Goal: Task Accomplishment & Management: Use online tool/utility

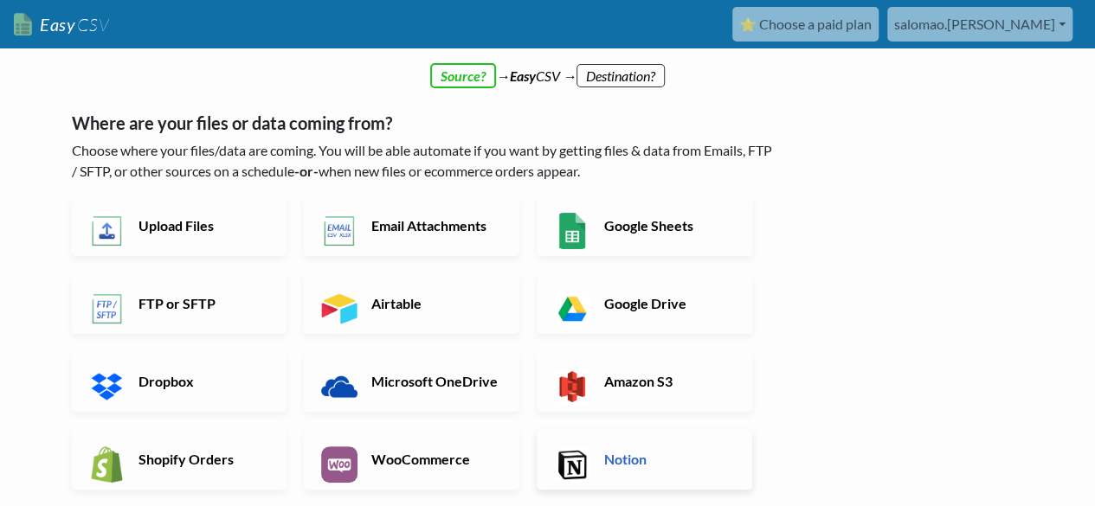
click at [636, 461] on h6 "Notion" at bounding box center [668, 459] width 136 height 16
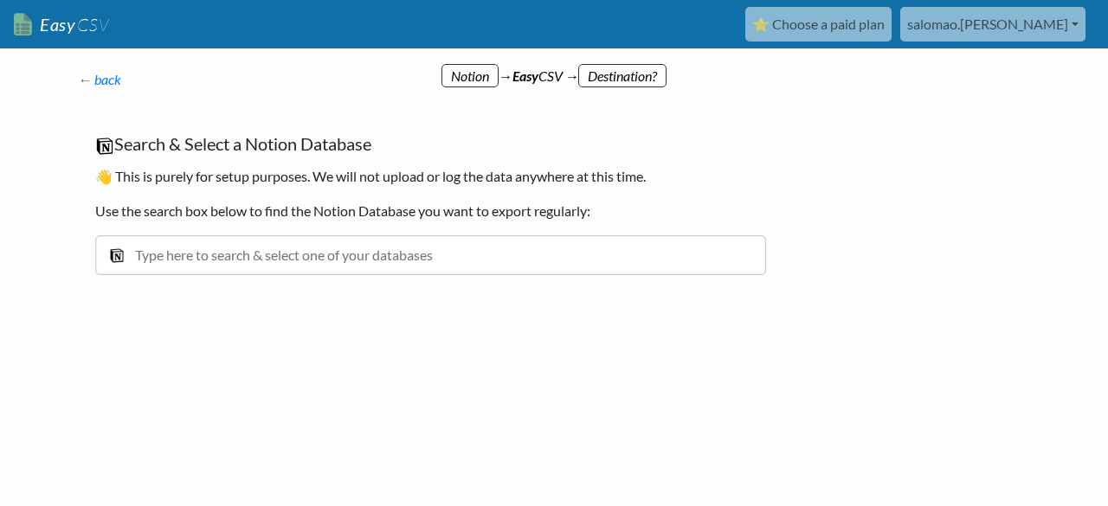
click at [215, 257] on input "text" at bounding box center [430, 255] width 671 height 40
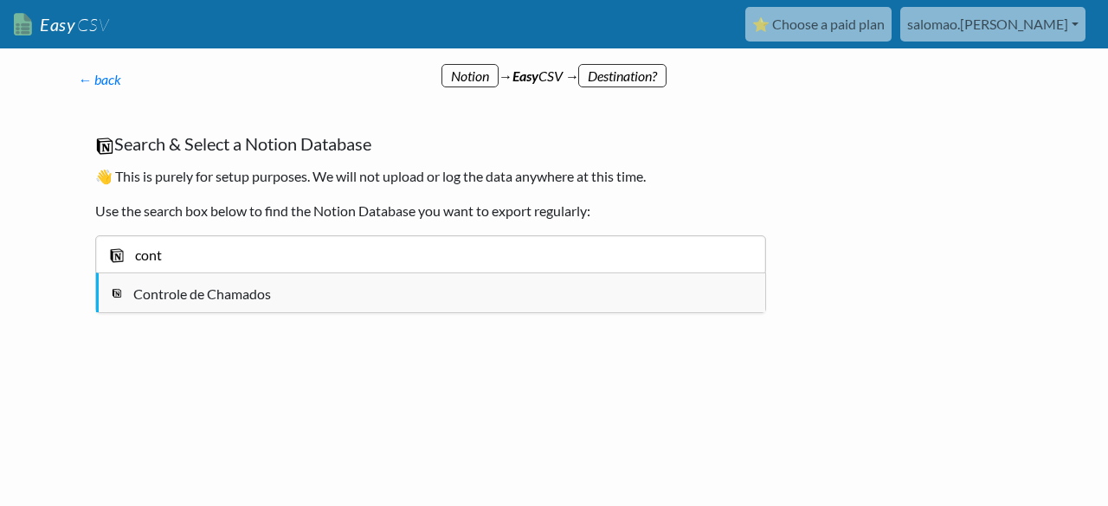
type input "cont"
click at [222, 286] on div "Controle de Chamados" at bounding box center [444, 294] width 622 height 21
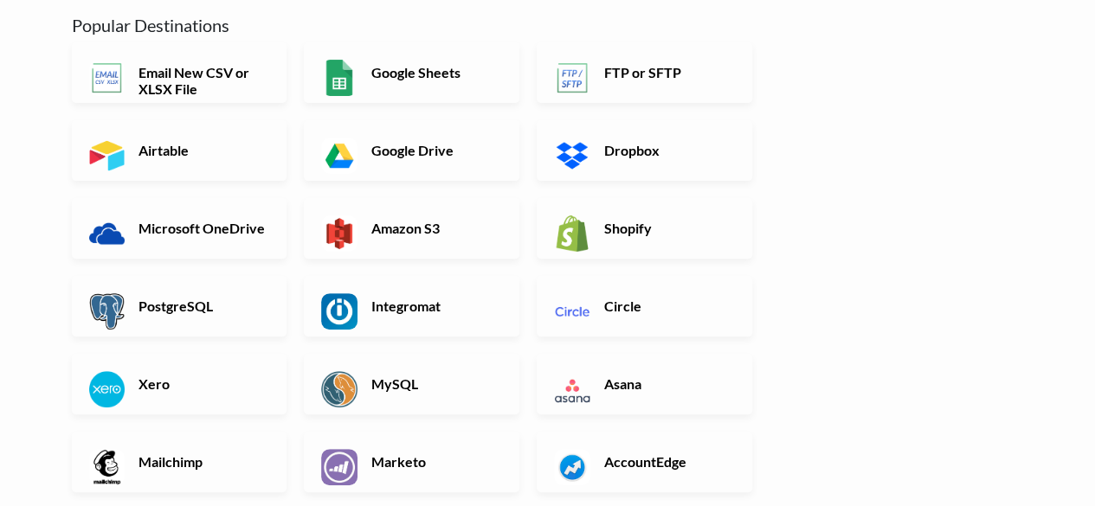
scroll to position [173, 0]
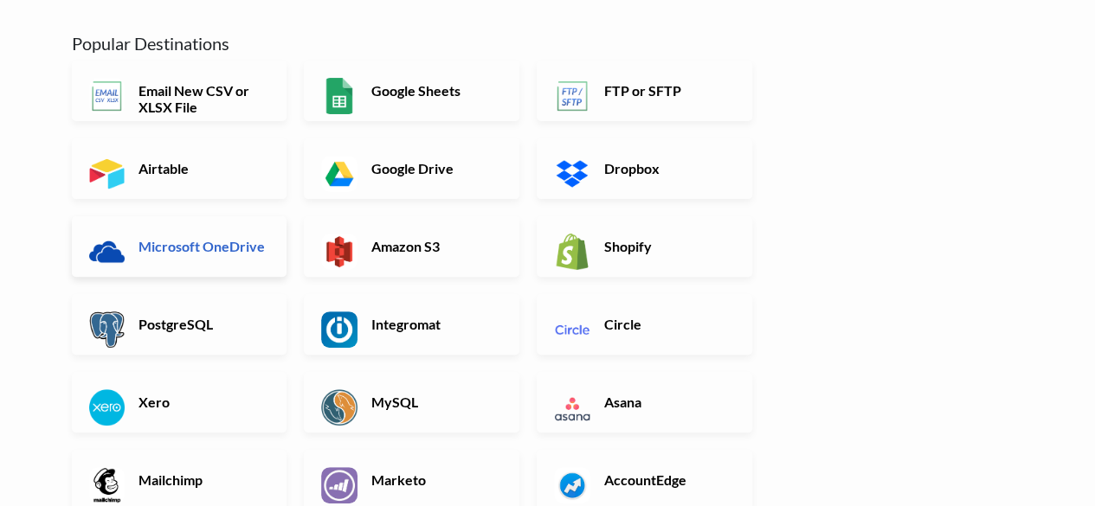
click at [215, 248] on h6 "Microsoft OneDrive" at bounding box center [202, 246] width 136 height 16
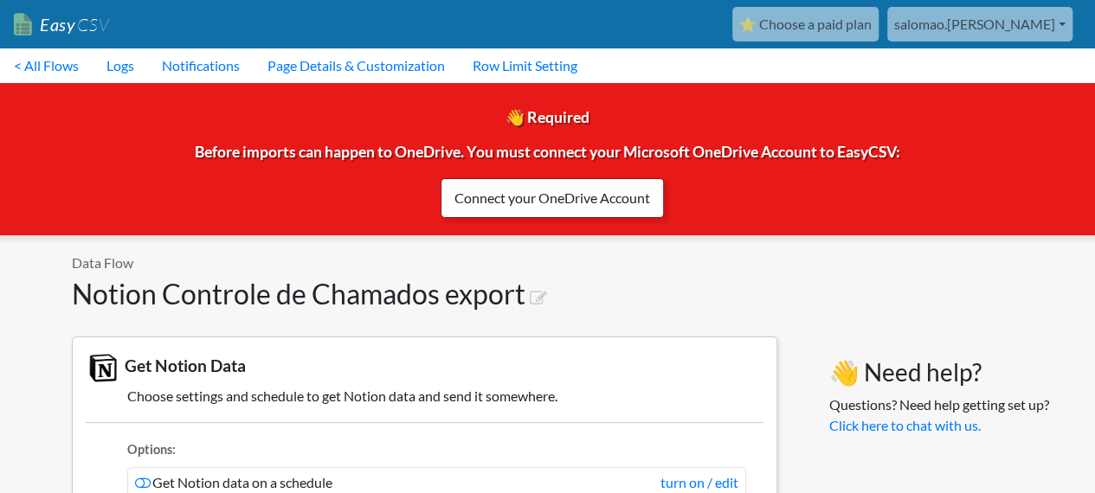
click at [544, 184] on link "Connect your OneDrive Account" at bounding box center [552, 198] width 223 height 40
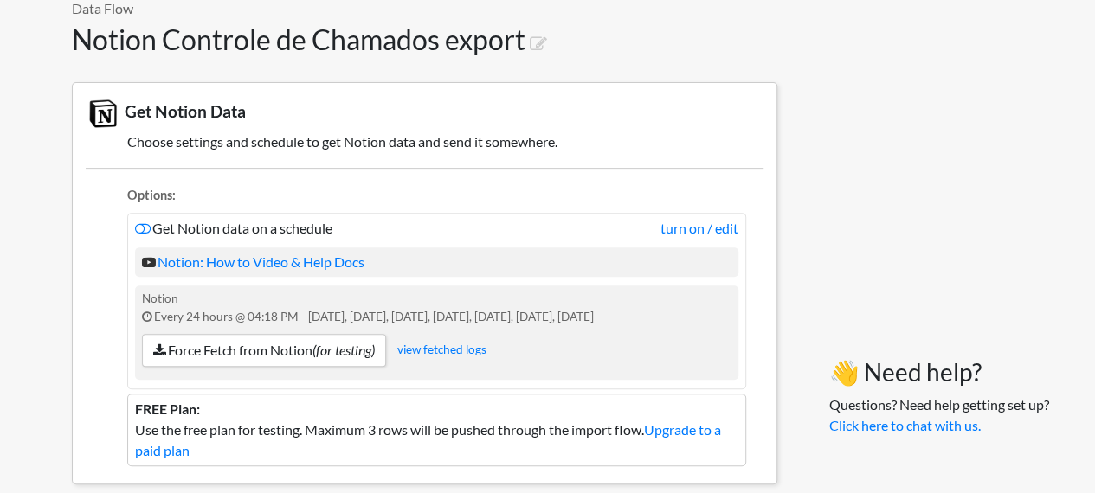
scroll to position [346, 0]
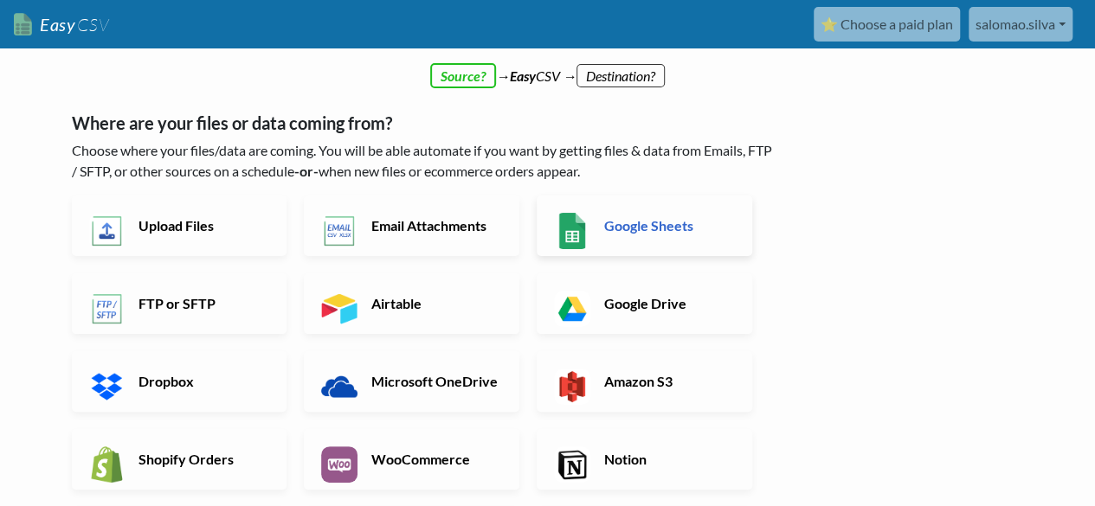
click at [635, 217] on h6 "Google Sheets" at bounding box center [668, 225] width 136 height 16
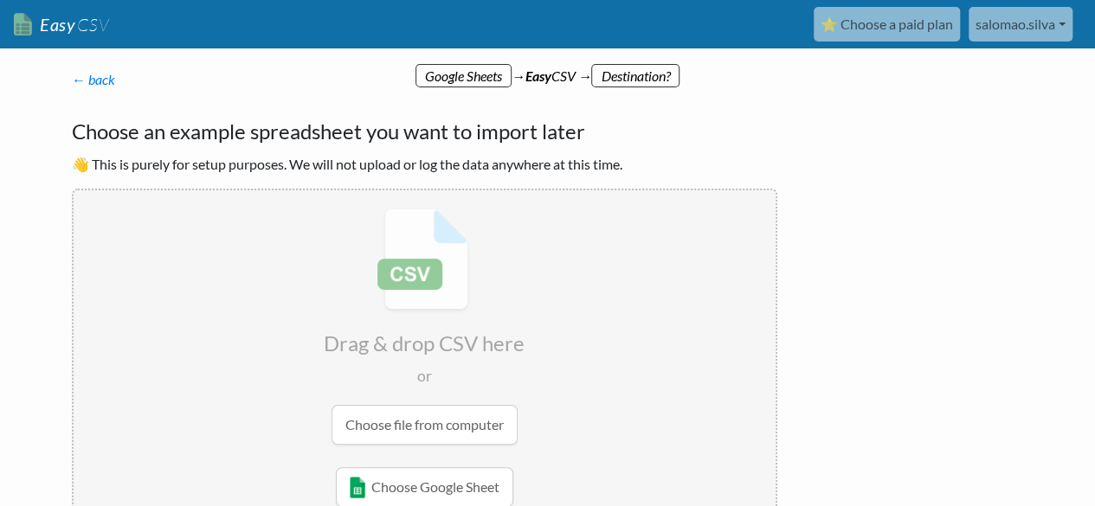
click at [67, 81] on div "← back Thanks for signing up! Set up your Import Flow and Upload Page in 1 minu…" at bounding box center [425, 298] width 740 height 492
click at [70, 81] on div "← back Thanks for signing up! Set up your Import Flow and Upload Page in 1 minu…" at bounding box center [425, 298] width 740 height 492
click at [81, 81] on link "← back" at bounding box center [93, 79] width 43 height 16
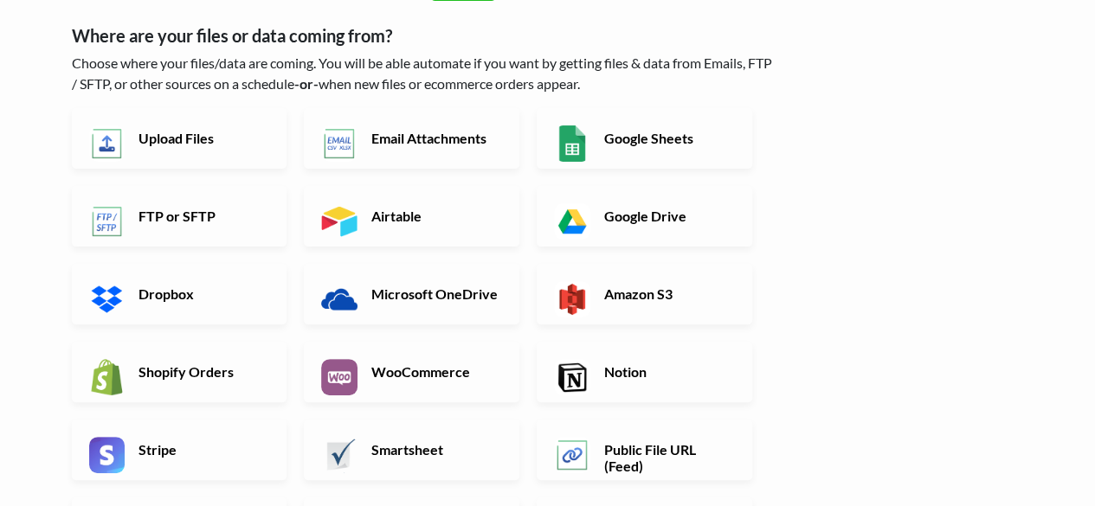
scroll to position [173, 0]
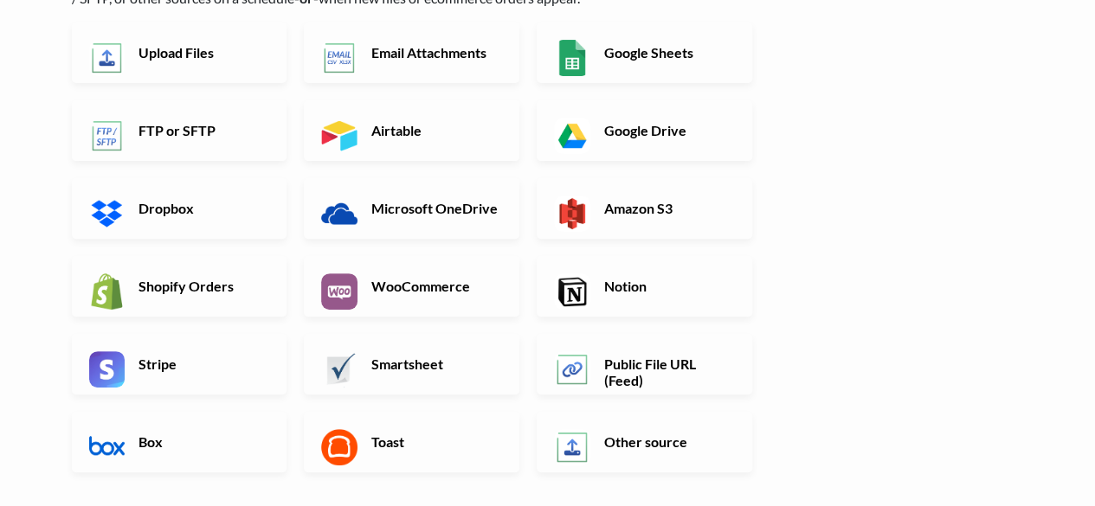
click at [593, 268] on link "Notion" at bounding box center [645, 286] width 216 height 61
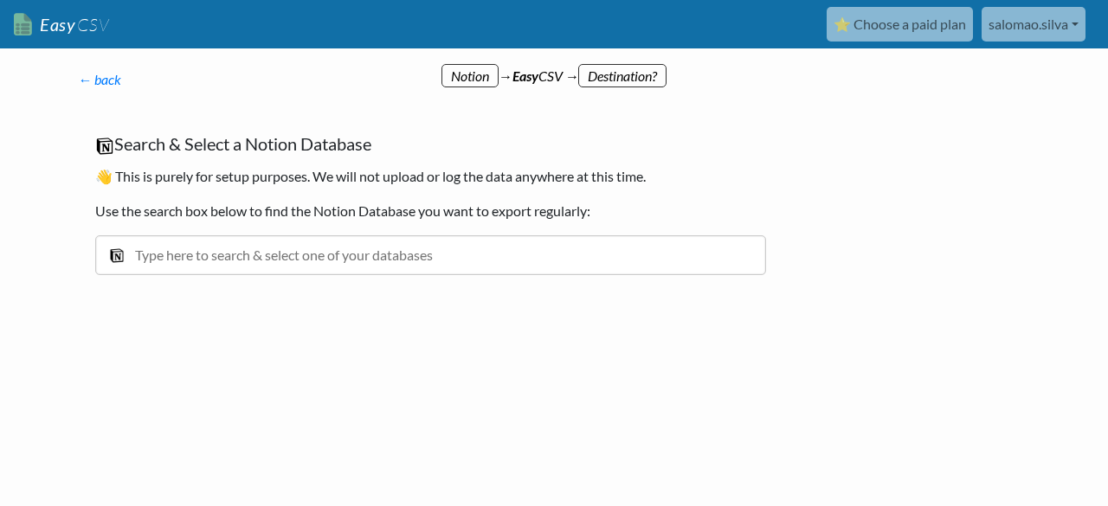
click at [234, 258] on input "text" at bounding box center [430, 255] width 671 height 40
type input "controle"
click at [201, 293] on div "Controle de Chamados" at bounding box center [443, 294] width 624 height 21
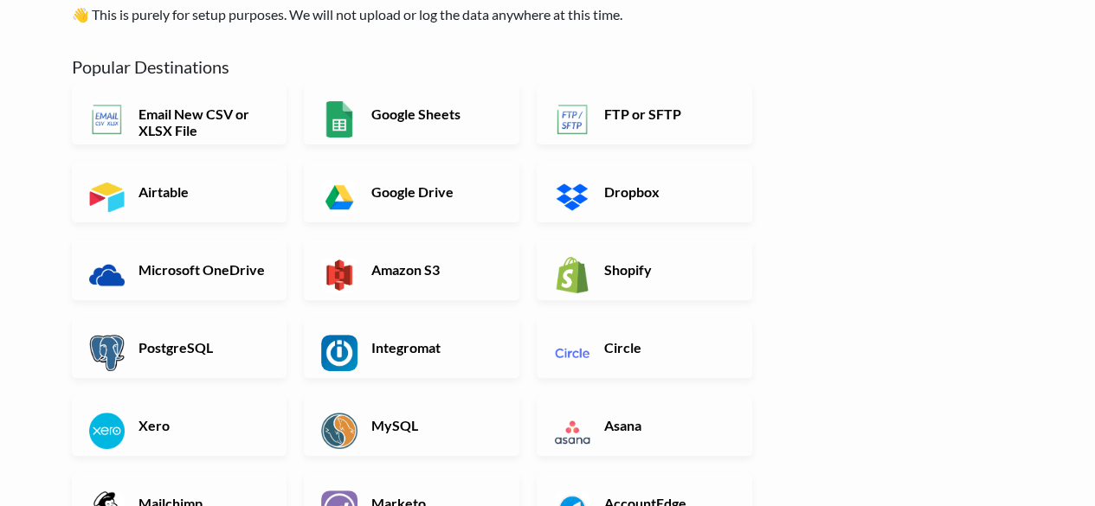
scroll to position [87, 0]
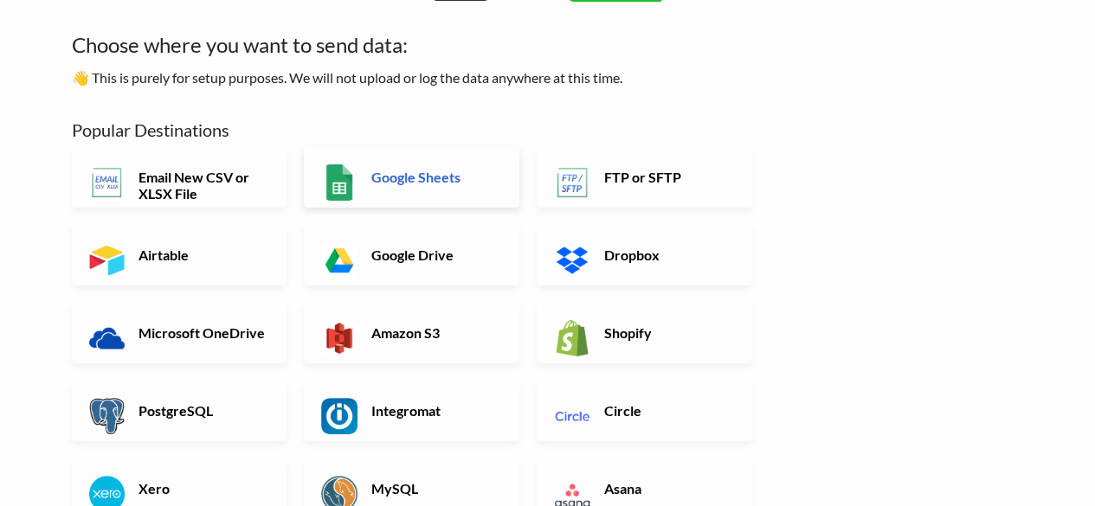
click at [447, 175] on h6 "Google Sheets" at bounding box center [435, 177] width 136 height 16
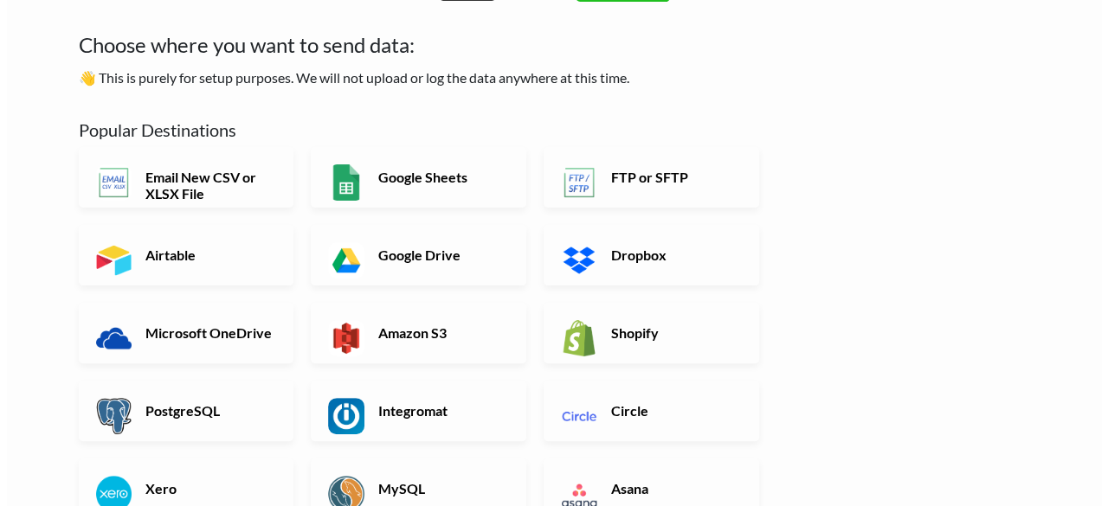
scroll to position [0, 0]
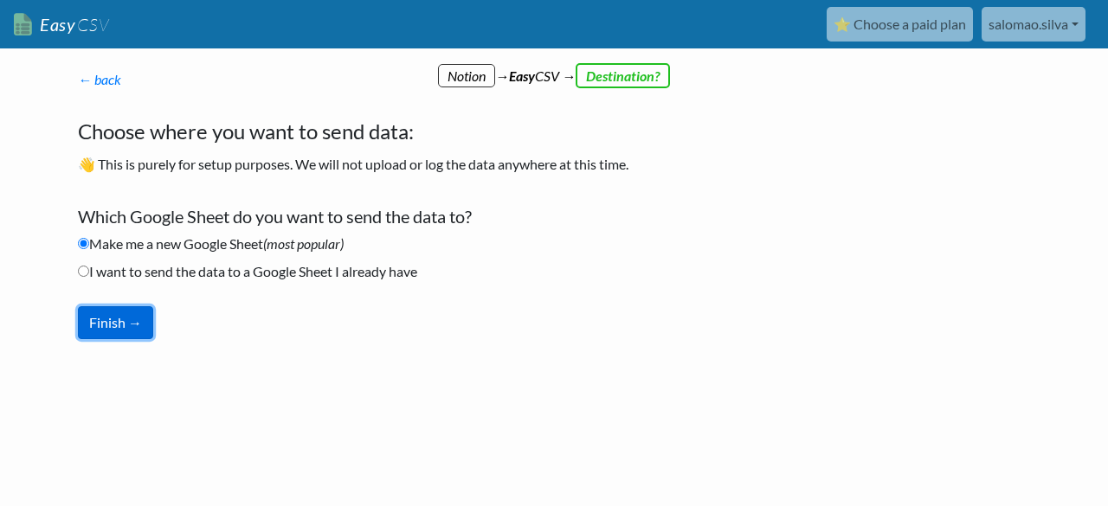
click at [120, 319] on button "Finish →" at bounding box center [115, 322] width 75 height 33
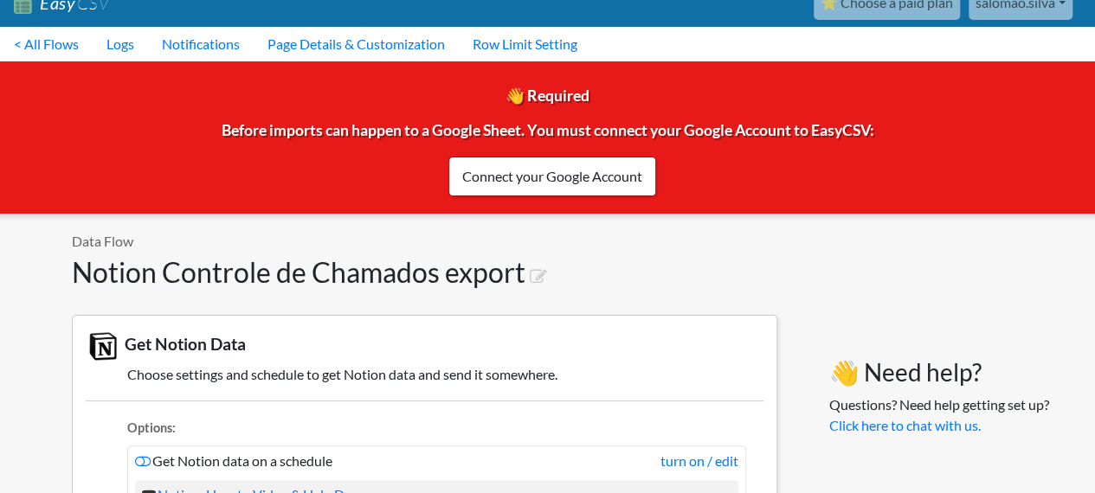
scroll to position [87, 0]
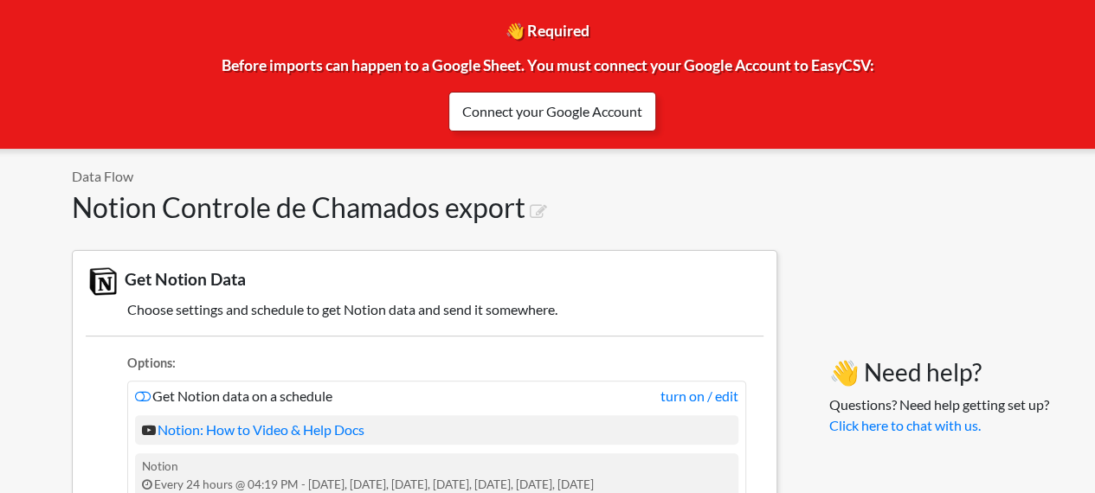
click at [496, 109] on link "Connect your Google Account" at bounding box center [552, 112] width 208 height 40
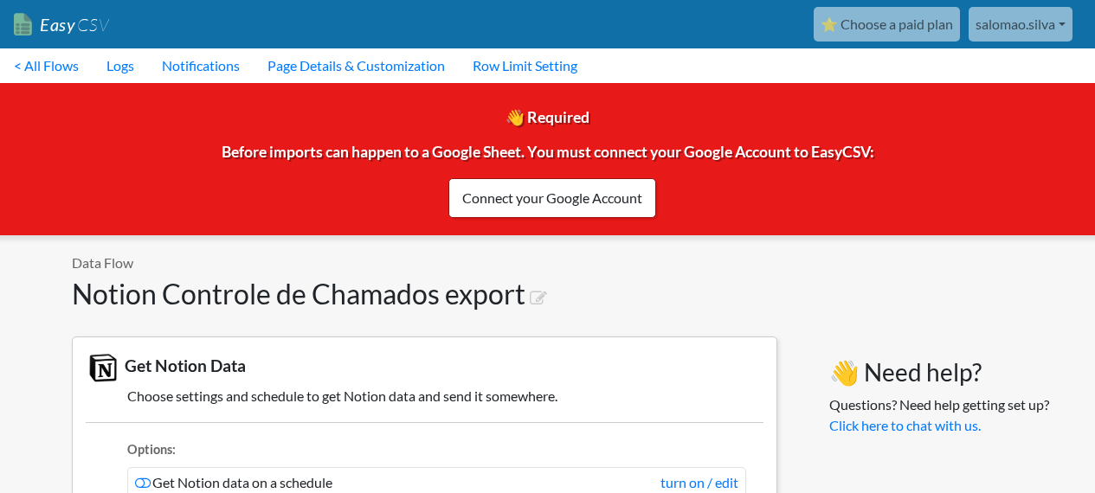
scroll to position [87, 0]
